Goal: Task Accomplishment & Management: Manage account settings

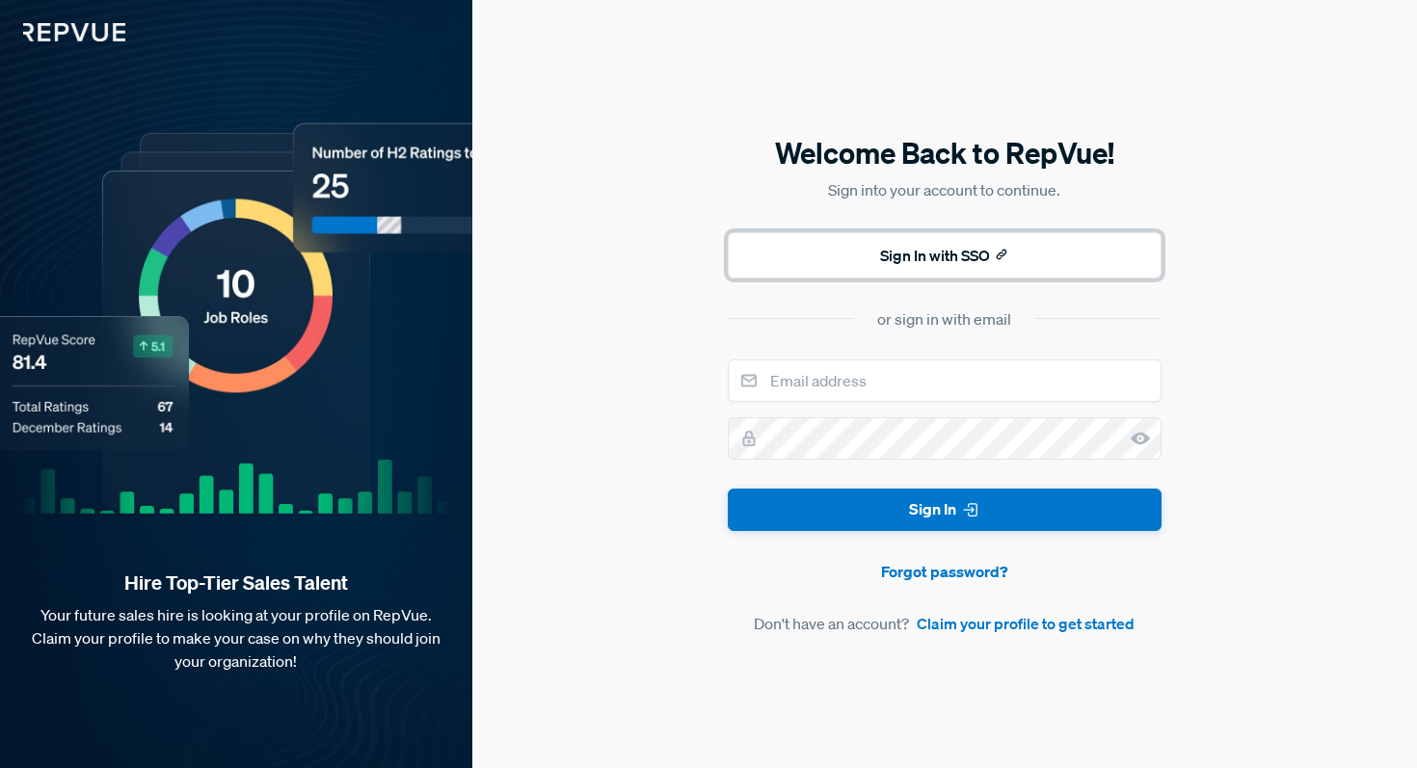
click at [955, 253] on button "Sign In with SSO" at bounding box center [945, 255] width 434 height 46
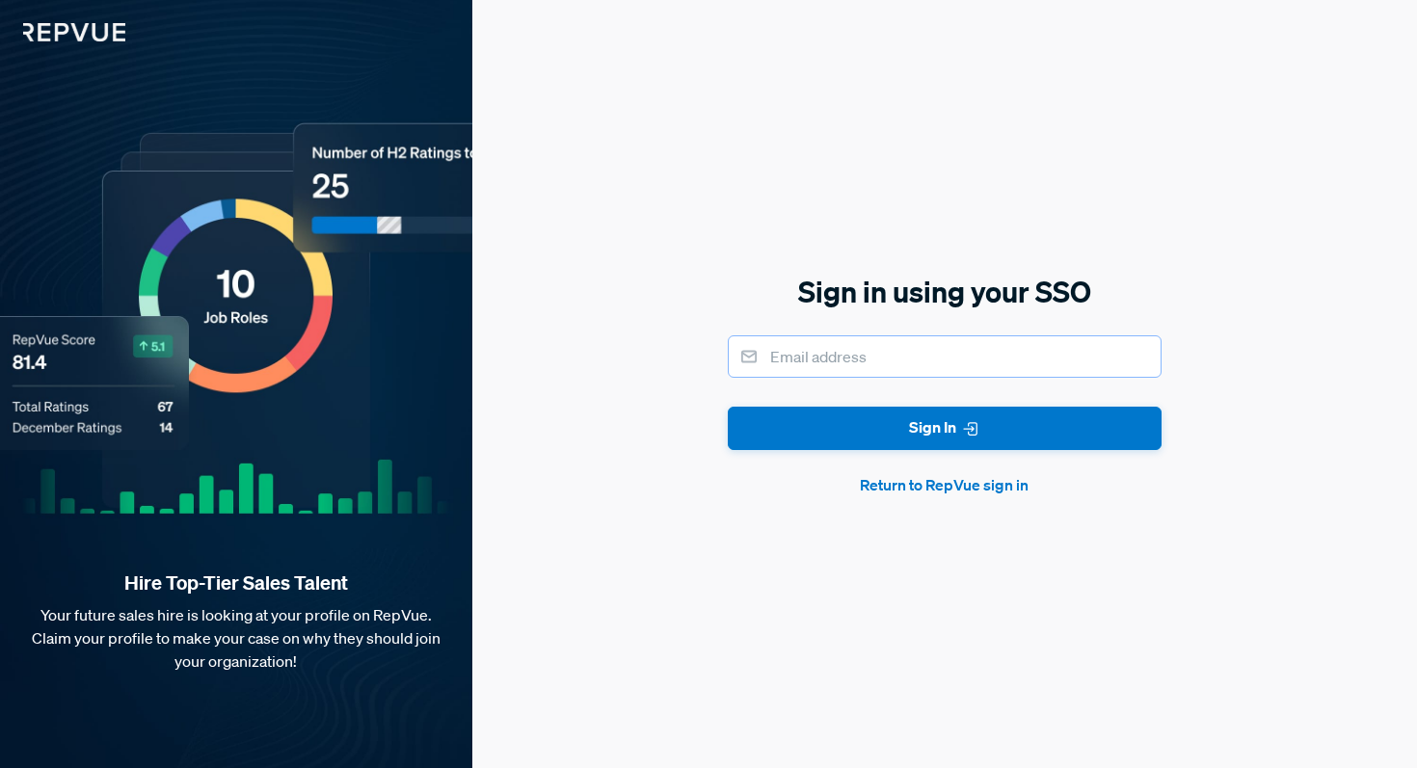
click at [908, 345] on input "email" at bounding box center [945, 356] width 434 height 42
type input "[EMAIL_ADDRESS][PERSON_NAME][DOMAIN_NAME]"
click at [728, 407] on button "Sign In" at bounding box center [945, 428] width 434 height 43
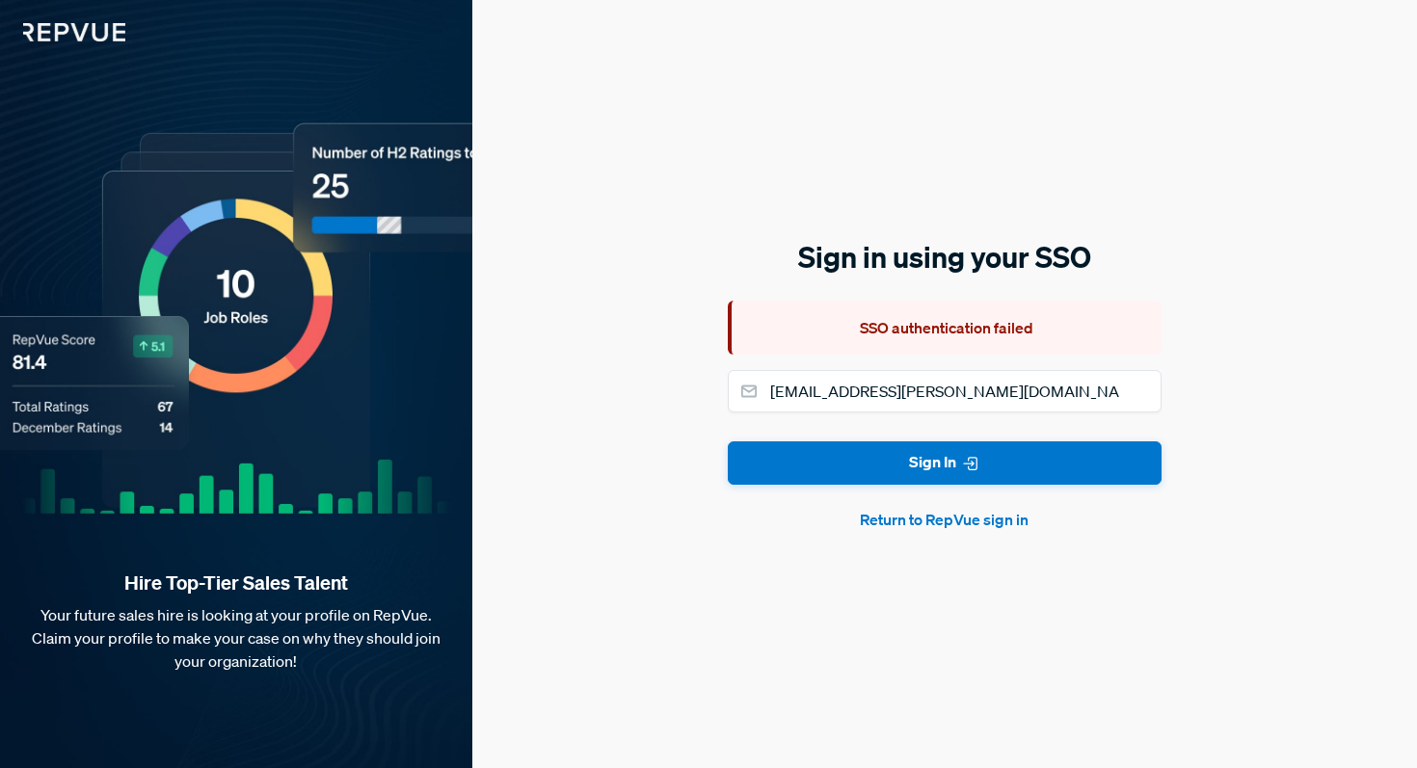
click at [952, 522] on button "Return to RepVue sign in" at bounding box center [945, 519] width 434 height 23
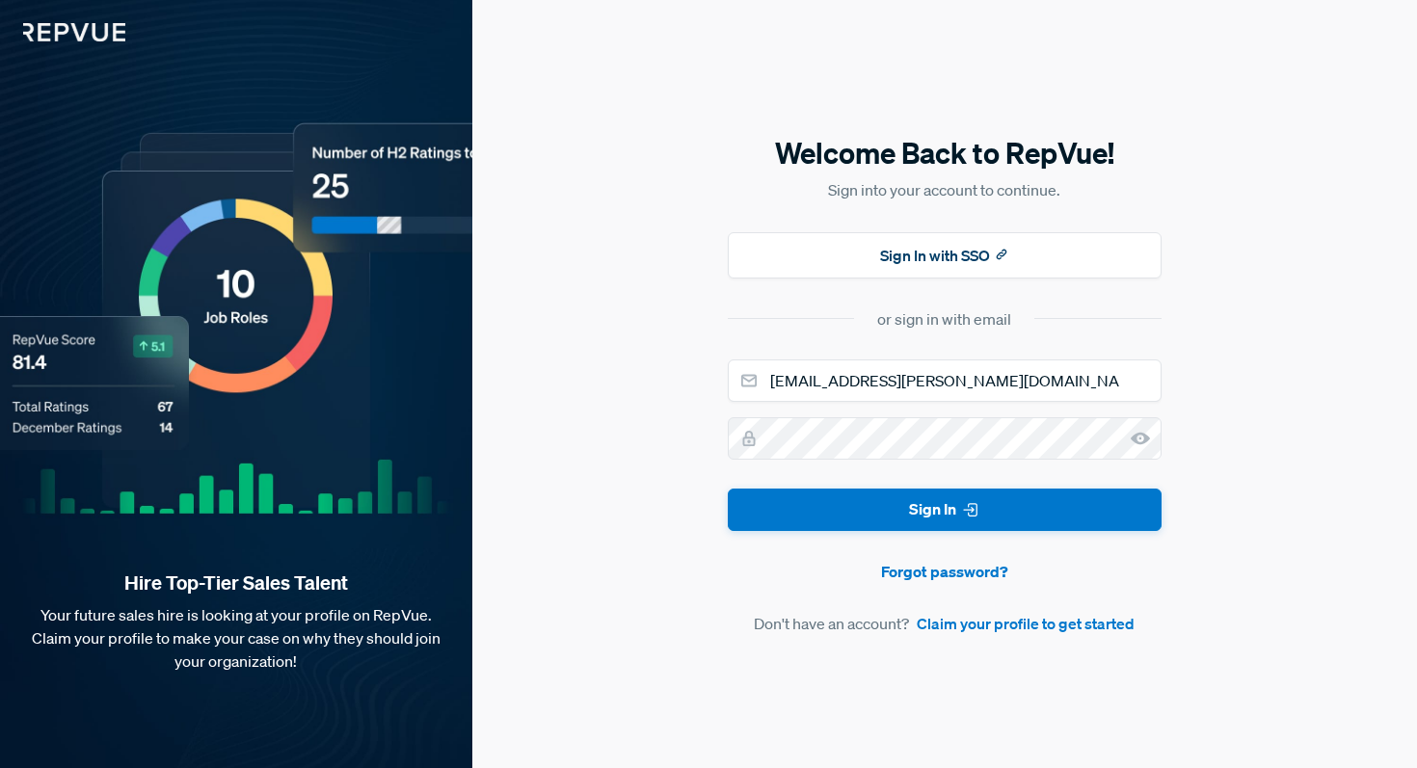
click at [673, 491] on div "Welcome Back to RepVue! Sign into your account to continue. Sign In with SSO or…" at bounding box center [944, 384] width 945 height 768
click at [371, 155] on div "Hire Top-Tier Sales Talent Your future sales hire is looking at your profile on…" at bounding box center [236, 384] width 472 height 768
